Goal: Information Seeking & Learning: Compare options

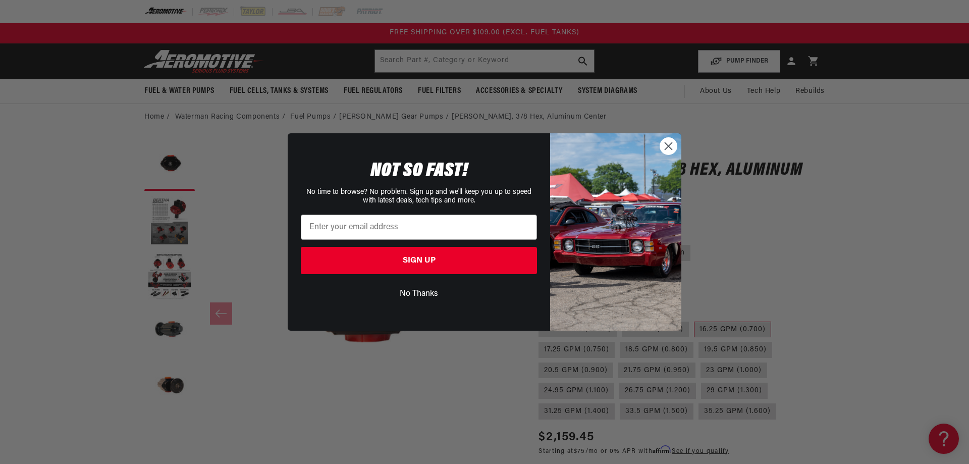
click at [418, 292] on button "No Thanks" at bounding box center [419, 293] width 236 height 19
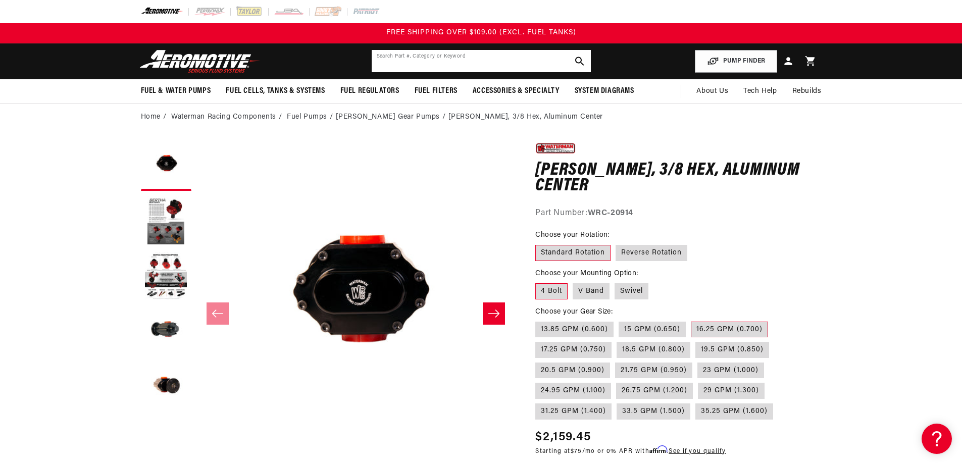
click at [440, 63] on input "text" at bounding box center [481, 61] width 219 height 22
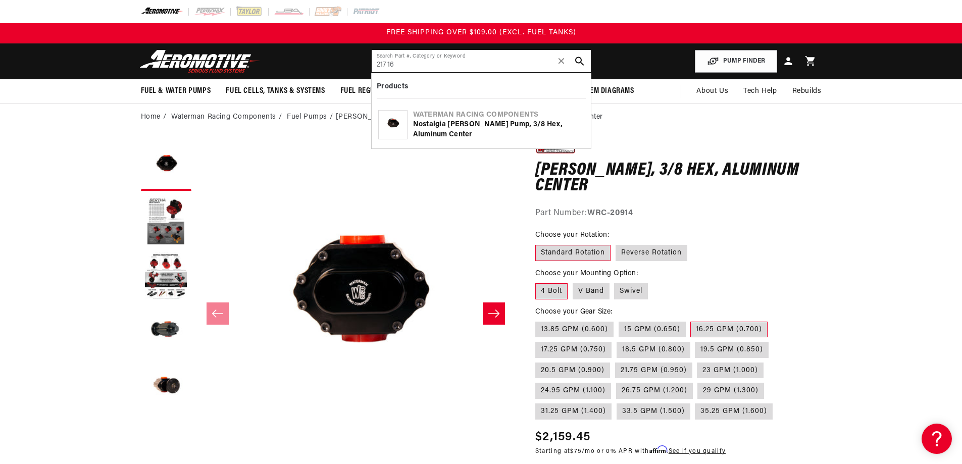
type input "21716"
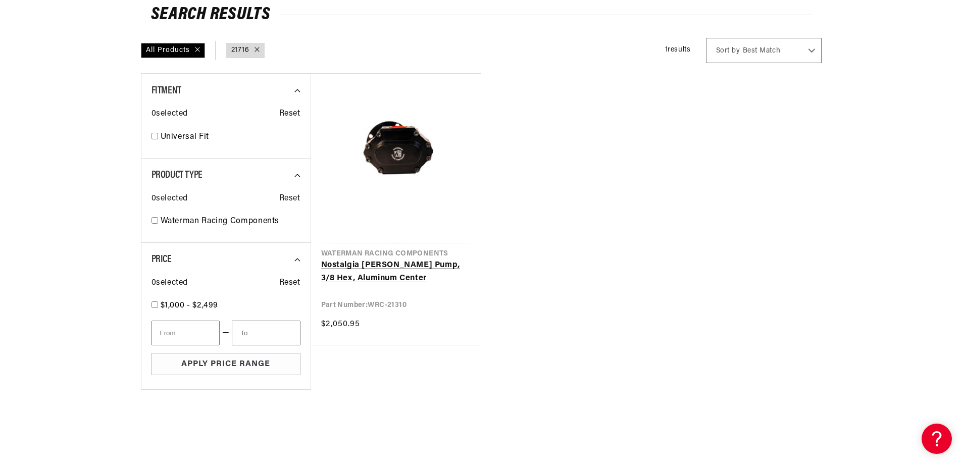
click at [388, 259] on link "Nostalgia [PERSON_NAME] Pump, 3/8 Hex, Aluminum Center" at bounding box center [395, 272] width 149 height 26
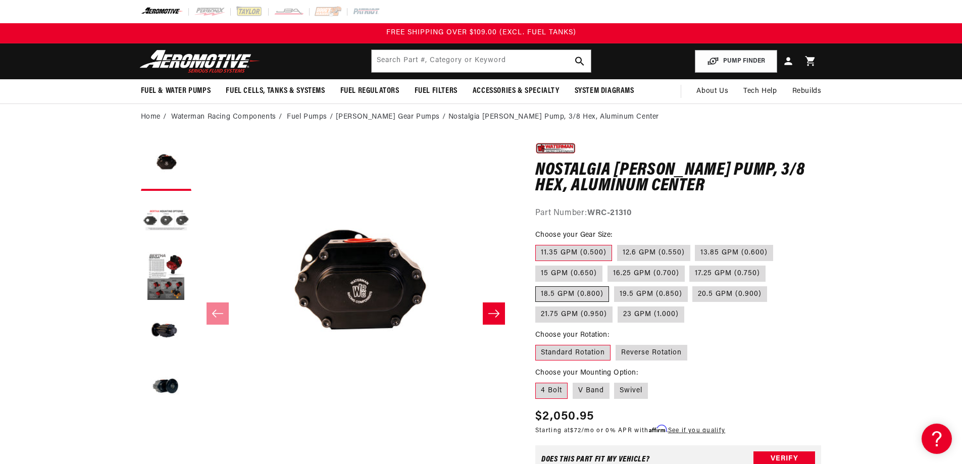
click at [574, 296] on label "18.5 GPM (0.800)" at bounding box center [572, 294] width 74 height 16
click at [770, 264] on input "18.5 GPM (0.800)" at bounding box center [770, 264] width 1 height 1
radio input "true"
click at [447, 62] on input "text" at bounding box center [481, 61] width 219 height 22
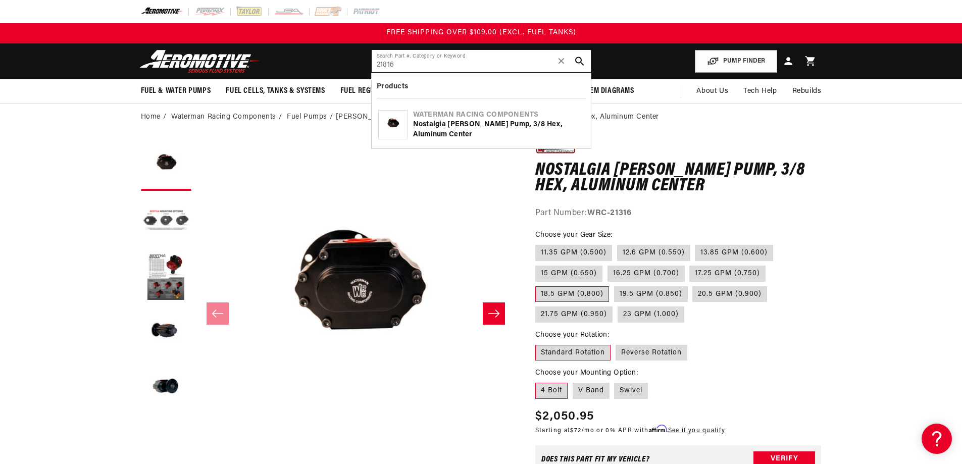
type input "21816"
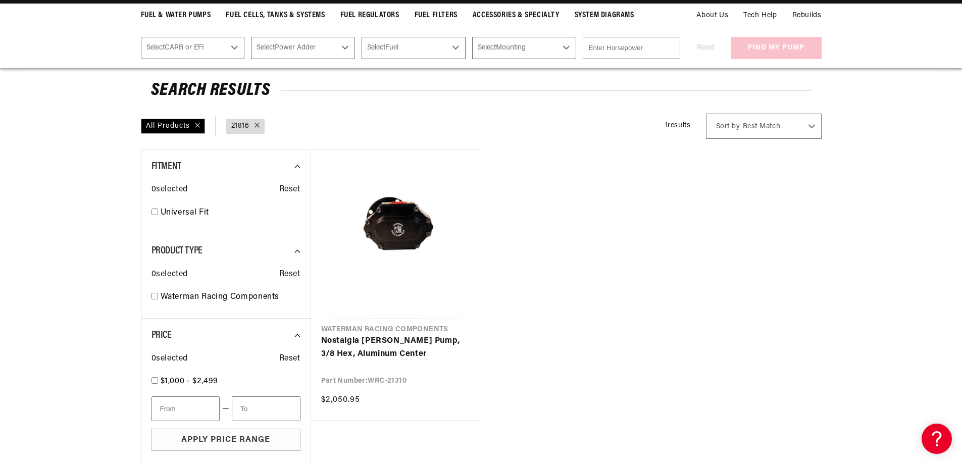
scroll to position [101, 0]
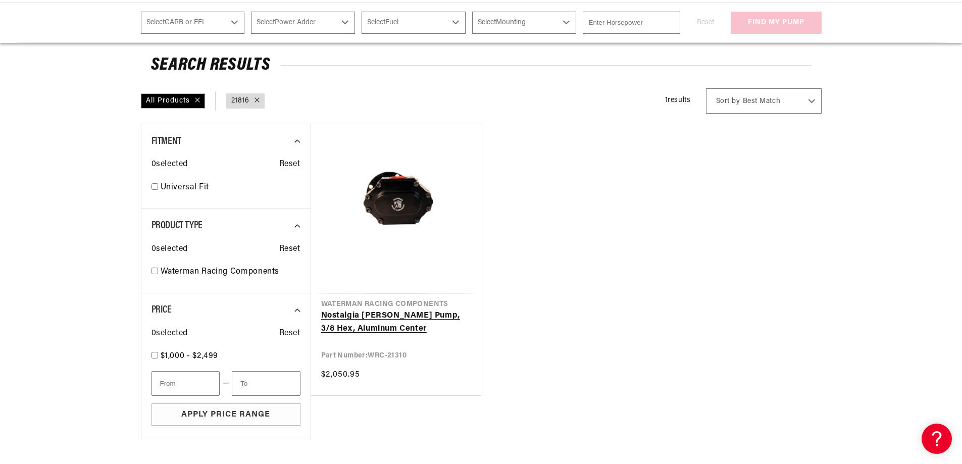
click at [392, 309] on link "Nostalgia [PERSON_NAME] Pump, 3/8 Hex, Aluminum Center" at bounding box center [395, 322] width 149 height 26
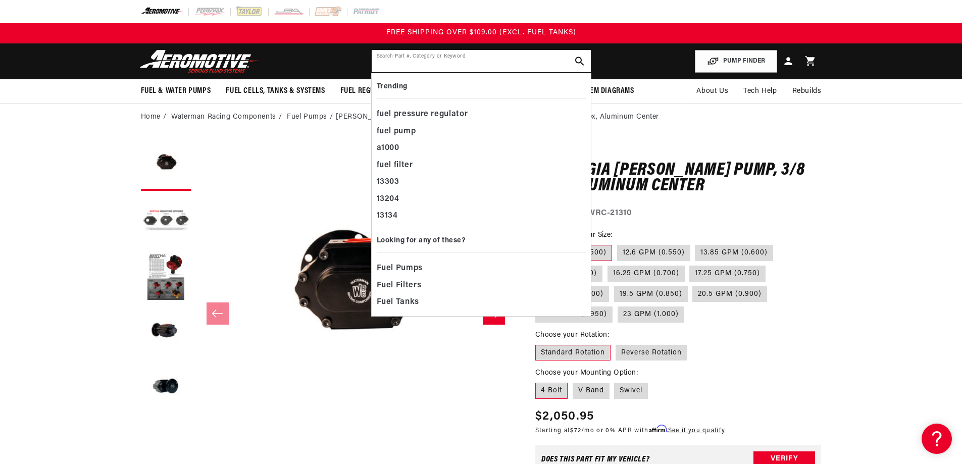
click at [424, 62] on input "text" at bounding box center [481, 61] width 219 height 22
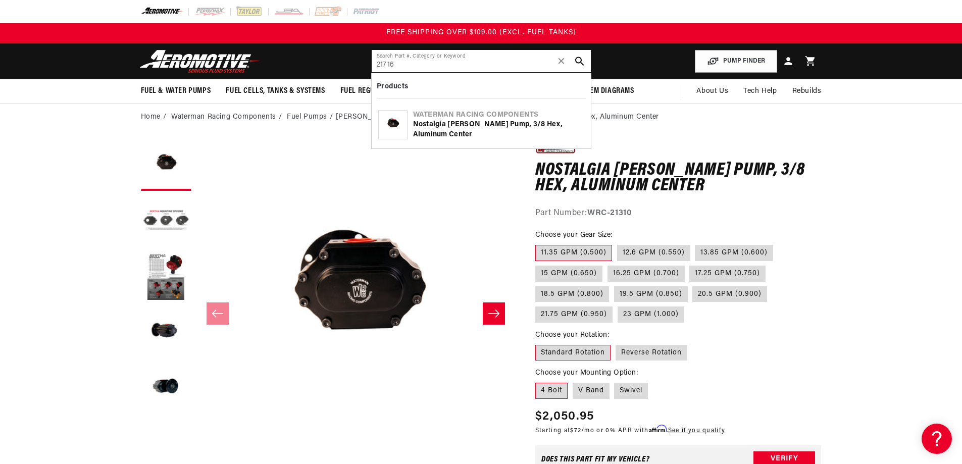
type input "21716"
click at [463, 122] on div "Nostalgia [PERSON_NAME] Pump, 3/8 Hex, Aluminum Center" at bounding box center [498, 130] width 171 height 20
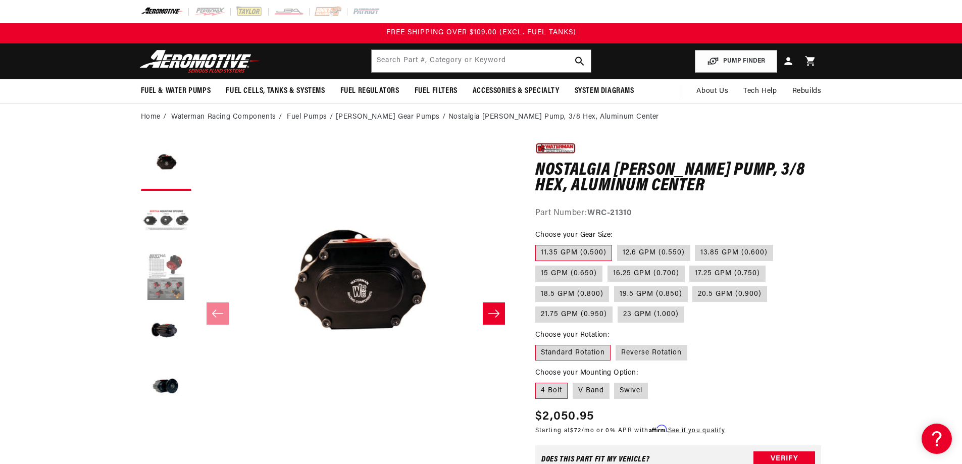
click at [162, 275] on button "Load image 3 in gallery view" at bounding box center [166, 276] width 50 height 50
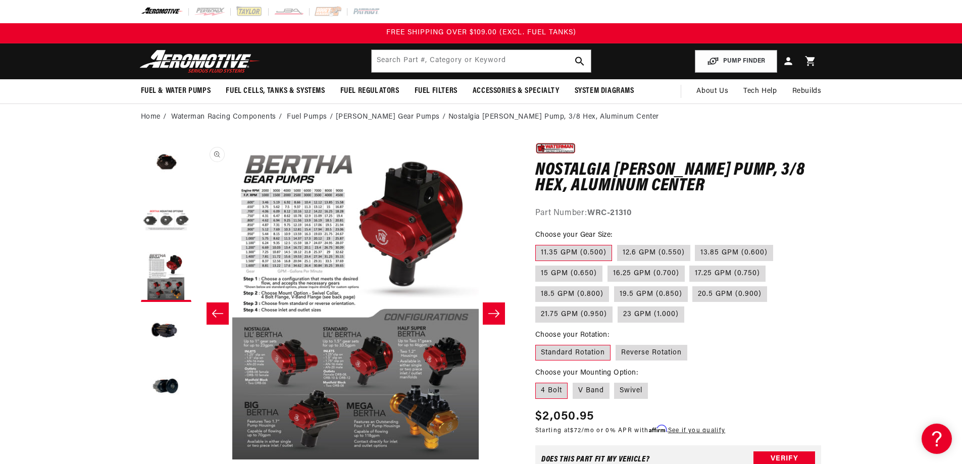
scroll to position [1, 638]
click at [196, 459] on button "Open media 3 in modal" at bounding box center [196, 459] width 0 height 0
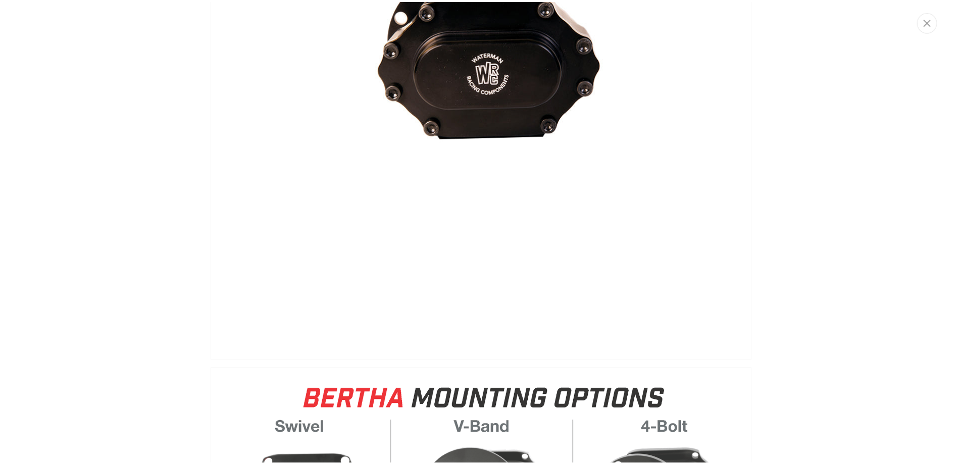
scroll to position [0, 0]
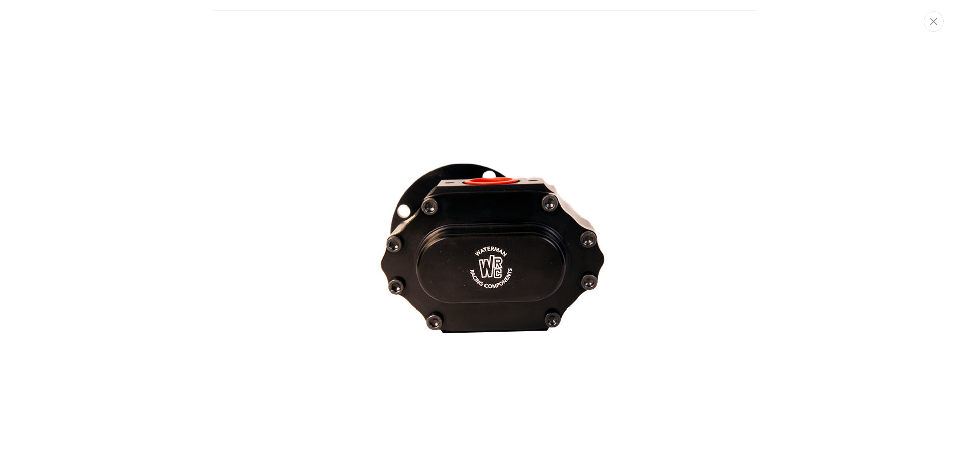
click at [607, 86] on img "Media gallery" at bounding box center [484, 282] width 545 height 545
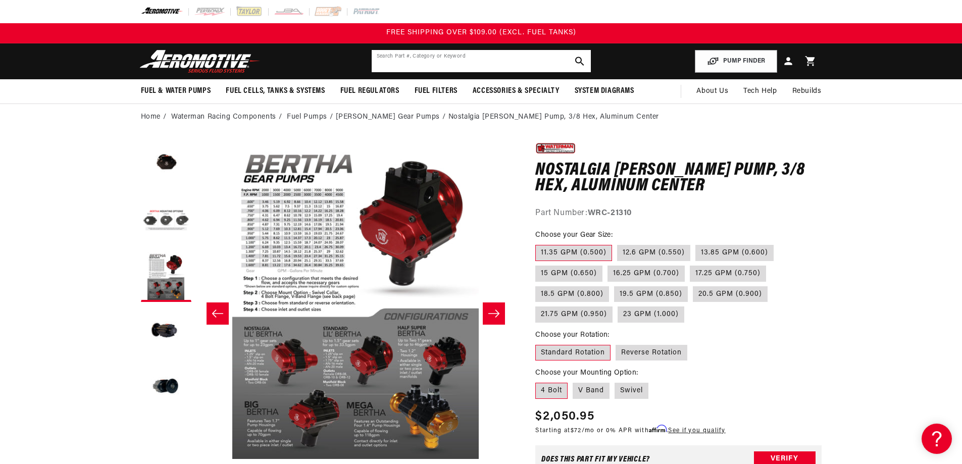
click at [479, 64] on input "text" at bounding box center [481, 61] width 219 height 22
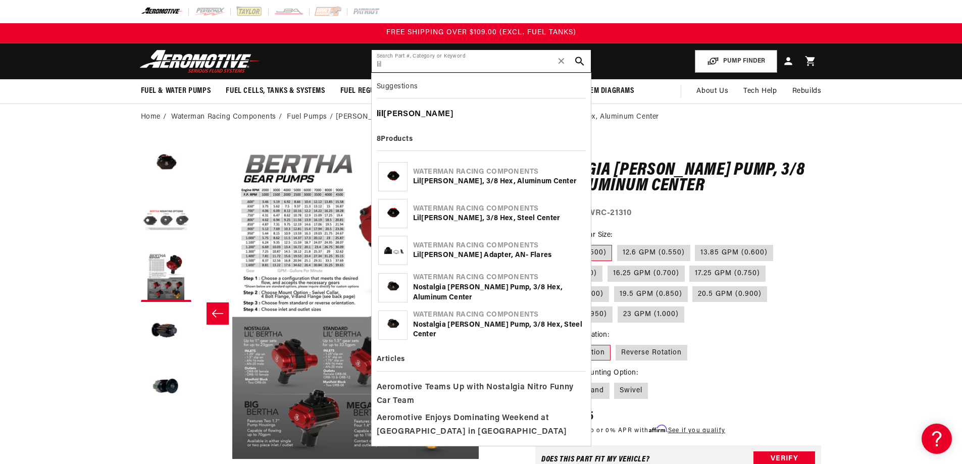
type input "lil"
click at [409, 113] on div "lil bertha" at bounding box center [481, 114] width 209 height 17
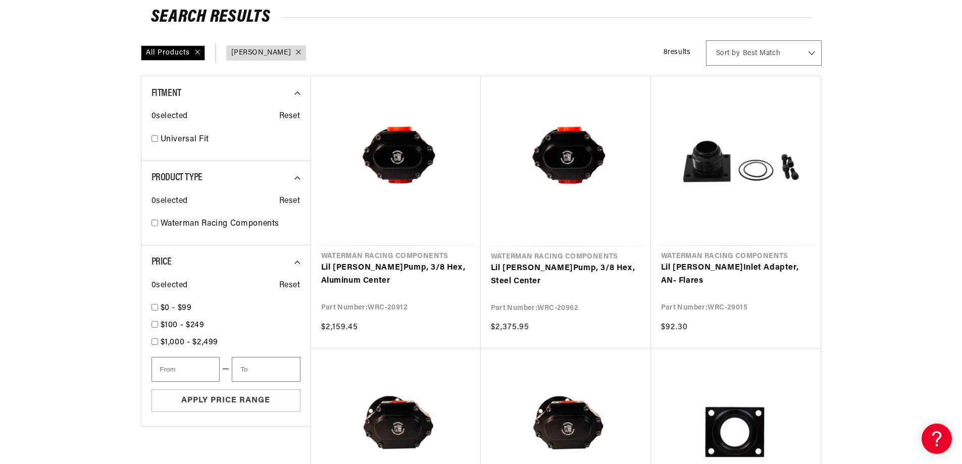
scroll to position [151, 0]
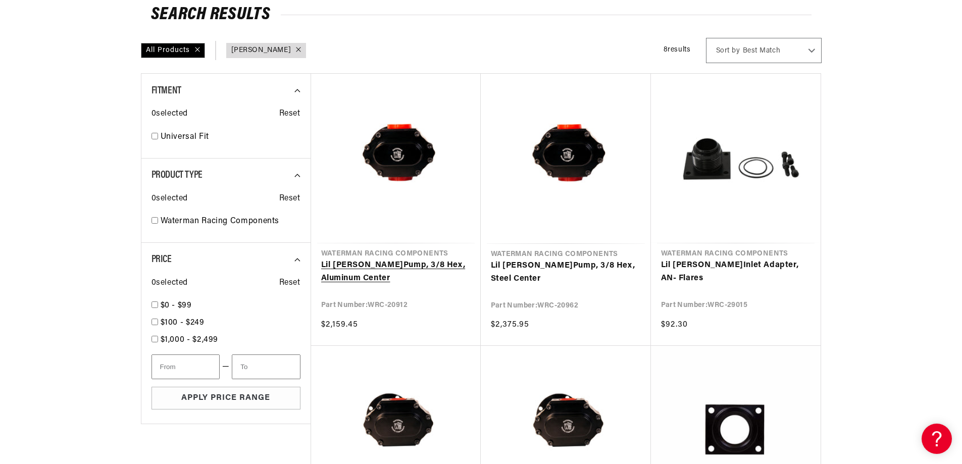
click at [398, 259] on link "Lil Bertha Pump, 3/8 Hex, Aluminum Center" at bounding box center [395, 272] width 149 height 26
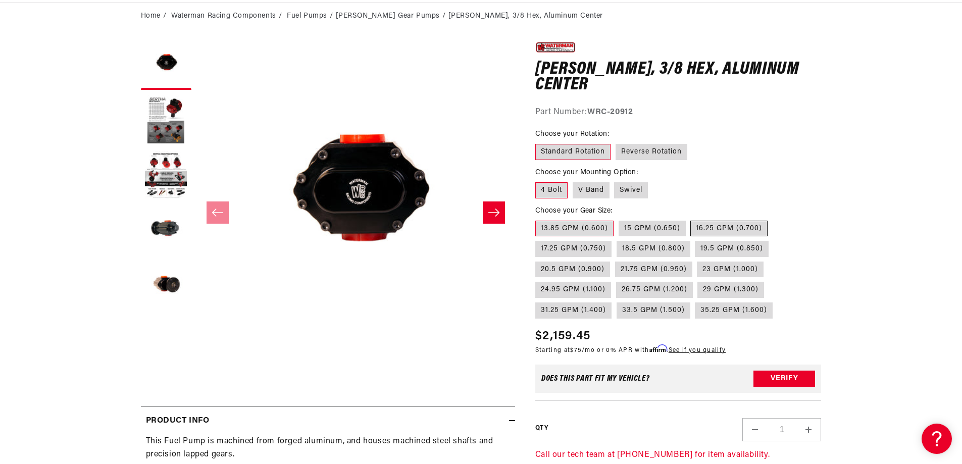
click at [723, 229] on label "16.25 GPM (0.700)" at bounding box center [728, 229] width 77 height 16
click at [691, 219] on input "16.25 GPM (0.700)" at bounding box center [691, 219] width 1 height 1
radio input "true"
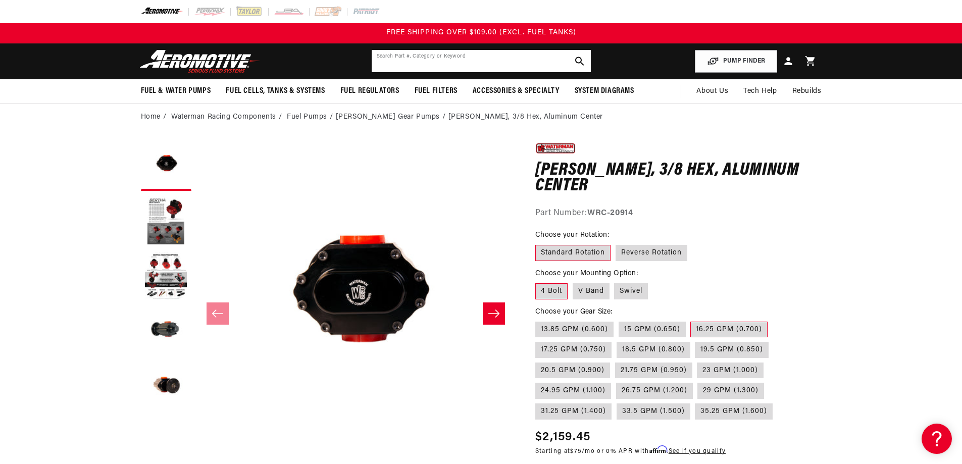
click at [440, 57] on input "text" at bounding box center [481, 61] width 219 height 22
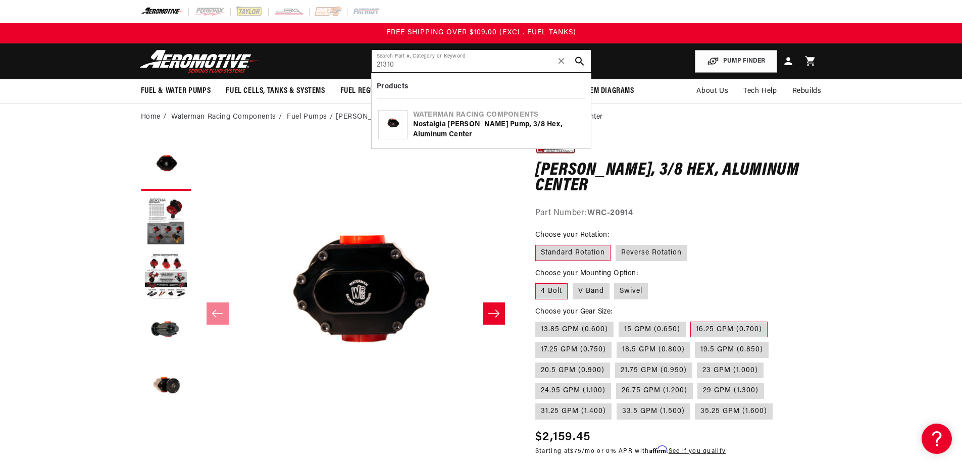
type input "21310"
click at [472, 121] on div "Nostalgia [PERSON_NAME] Pump, 3/8 Hex, Aluminum Center" at bounding box center [498, 130] width 171 height 20
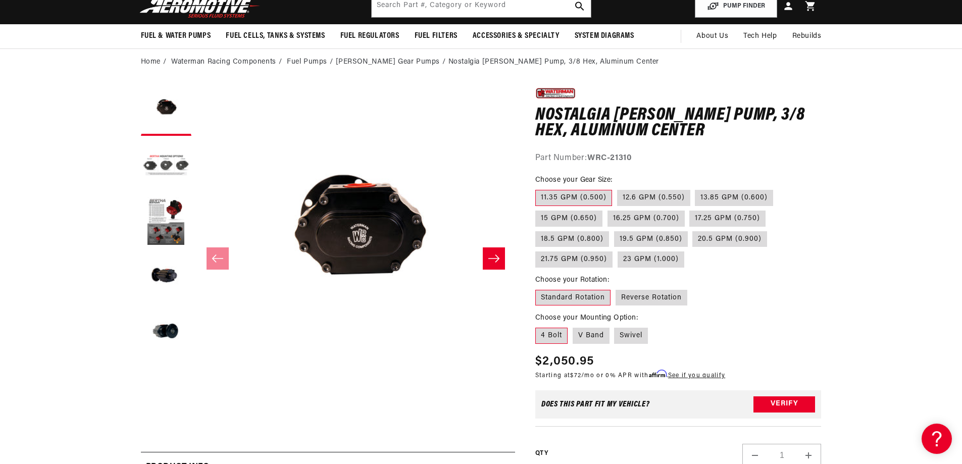
scroll to position [101, 0]
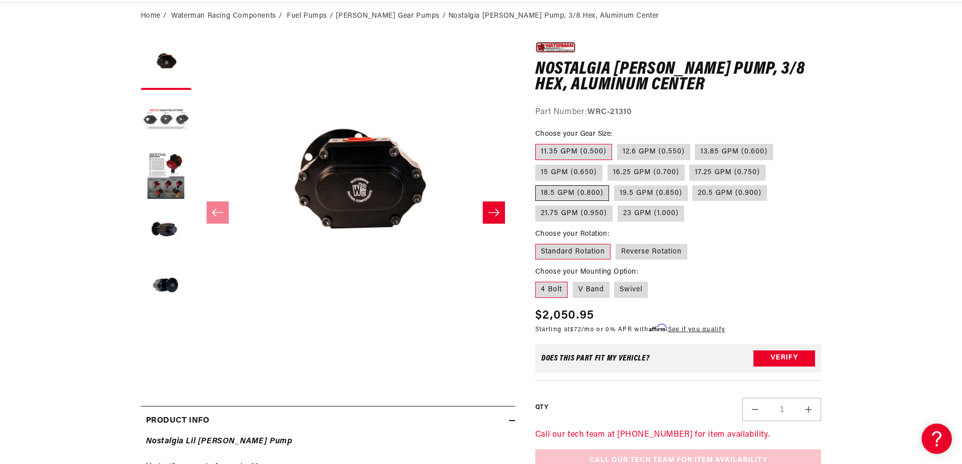
click at [576, 194] on label "18.5 GPM (0.800)" at bounding box center [572, 193] width 74 height 16
click at [770, 163] on input "18.5 GPM (0.800)" at bounding box center [770, 163] width 1 height 1
radio input "true"
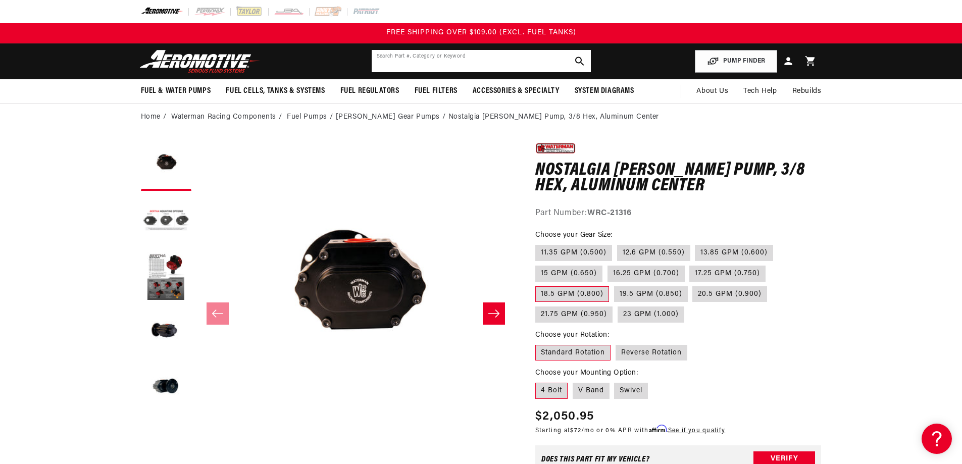
click at [447, 61] on input "text" at bounding box center [481, 61] width 219 height 22
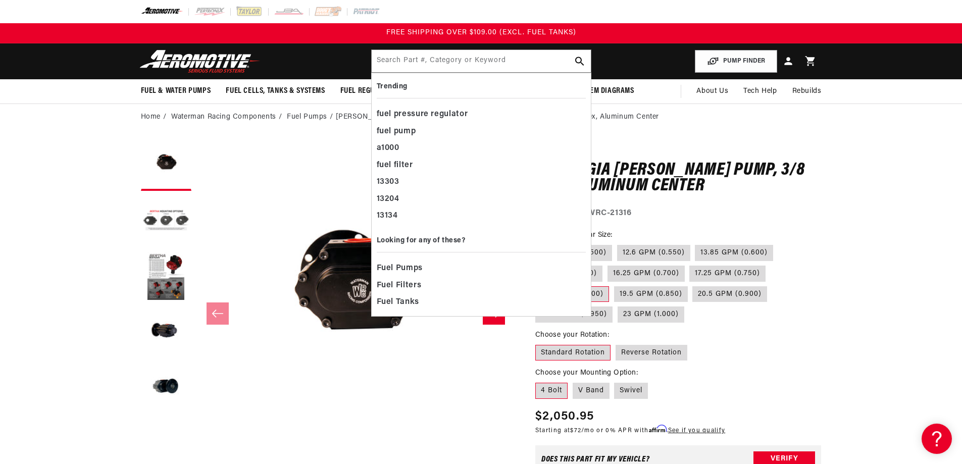
click at [699, 195] on div "0.0 star rating Write a review Nostalgia [PERSON_NAME] Pump, 3/8 Hex, [GEOGRAPH…" at bounding box center [678, 179] width 286 height 79
